Goal: Browse casually: Explore the website without a specific task or goal

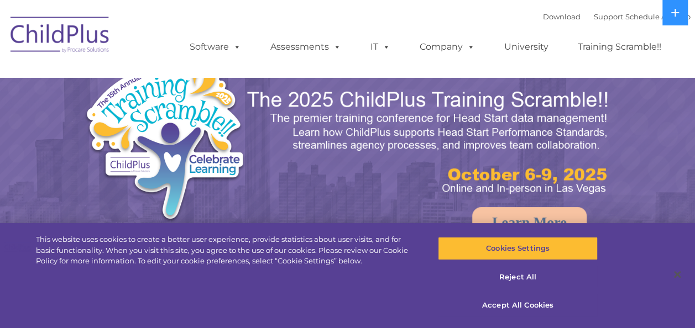
select select "MEDIUM"
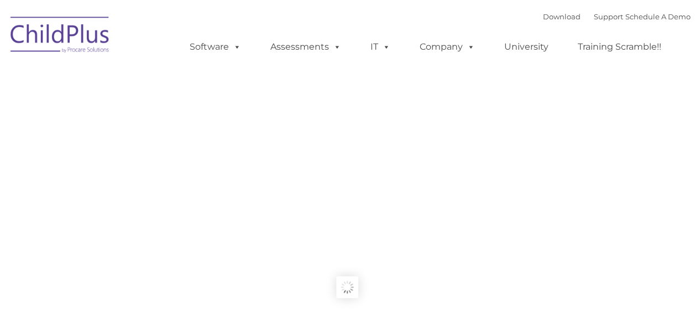
type input ""
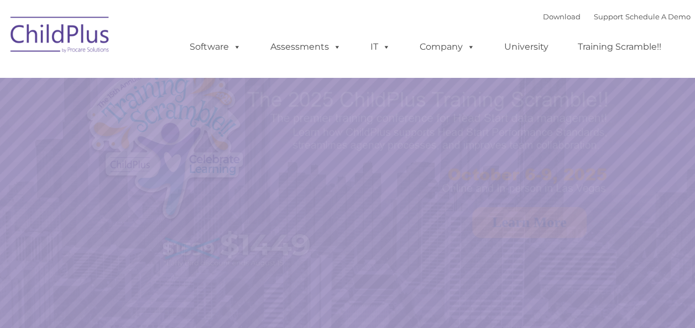
select select "MEDIUM"
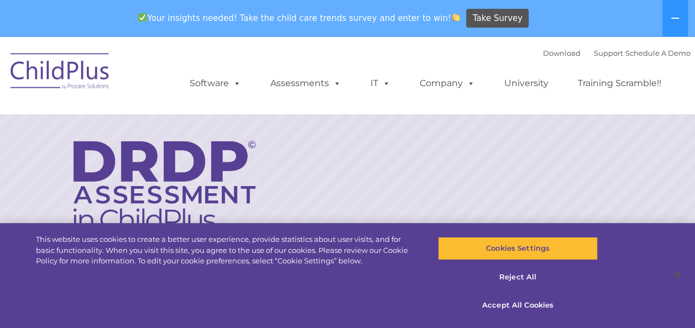
click at [341, 4] on div "Your insights needed! Take the child care trends survey and enter to win! Take …" at bounding box center [332, 19] width 664 height 36
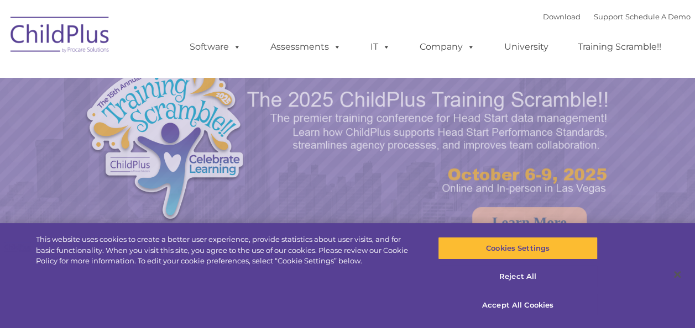
select select "MEDIUM"
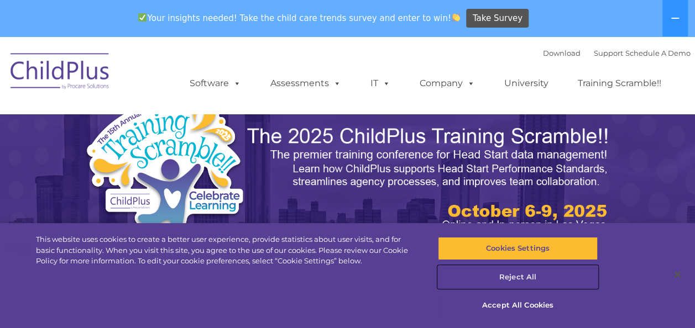
click at [526, 274] on button "Reject All" at bounding box center [518, 277] width 160 height 23
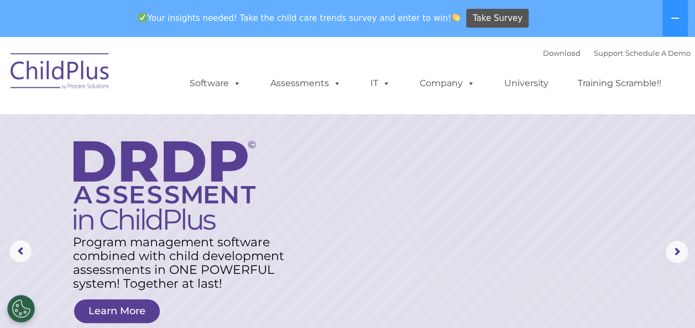
click at [93, 69] on img at bounding box center [60, 72] width 111 height 55
